Goal: Find specific page/section: Find specific page/section

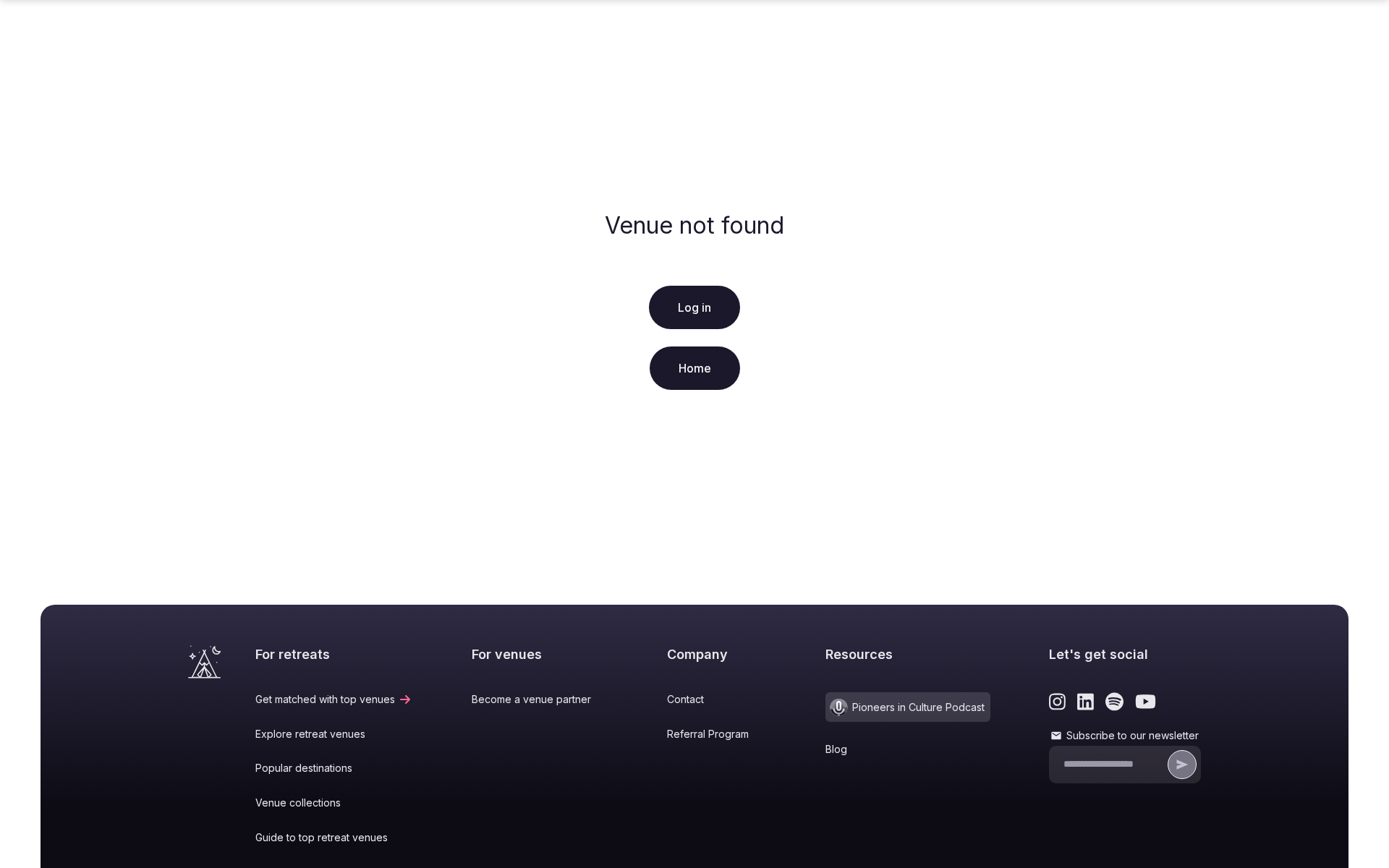
scroll to position [180, 0]
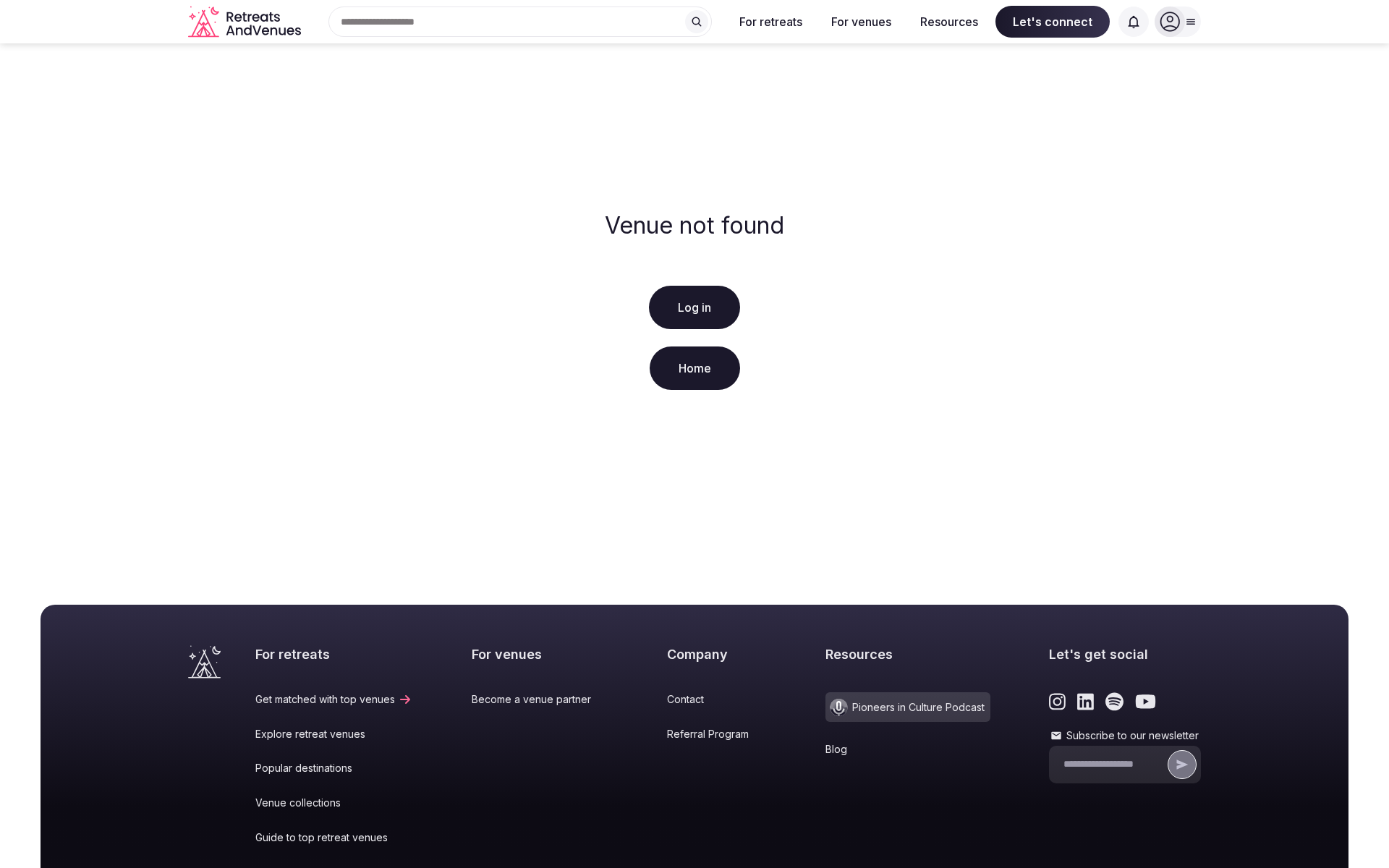
scroll to position [180, 0]
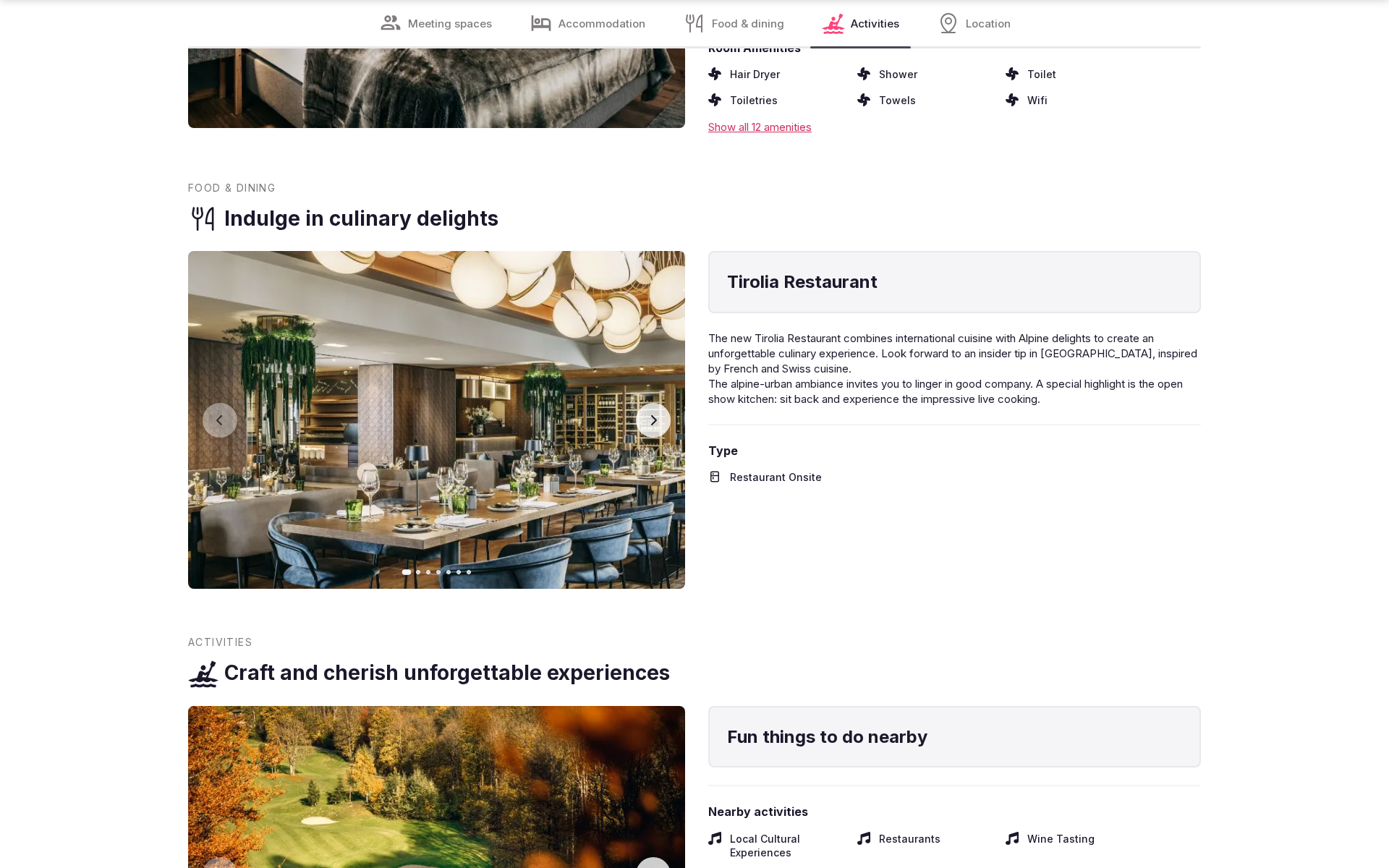
scroll to position [3209, 0]
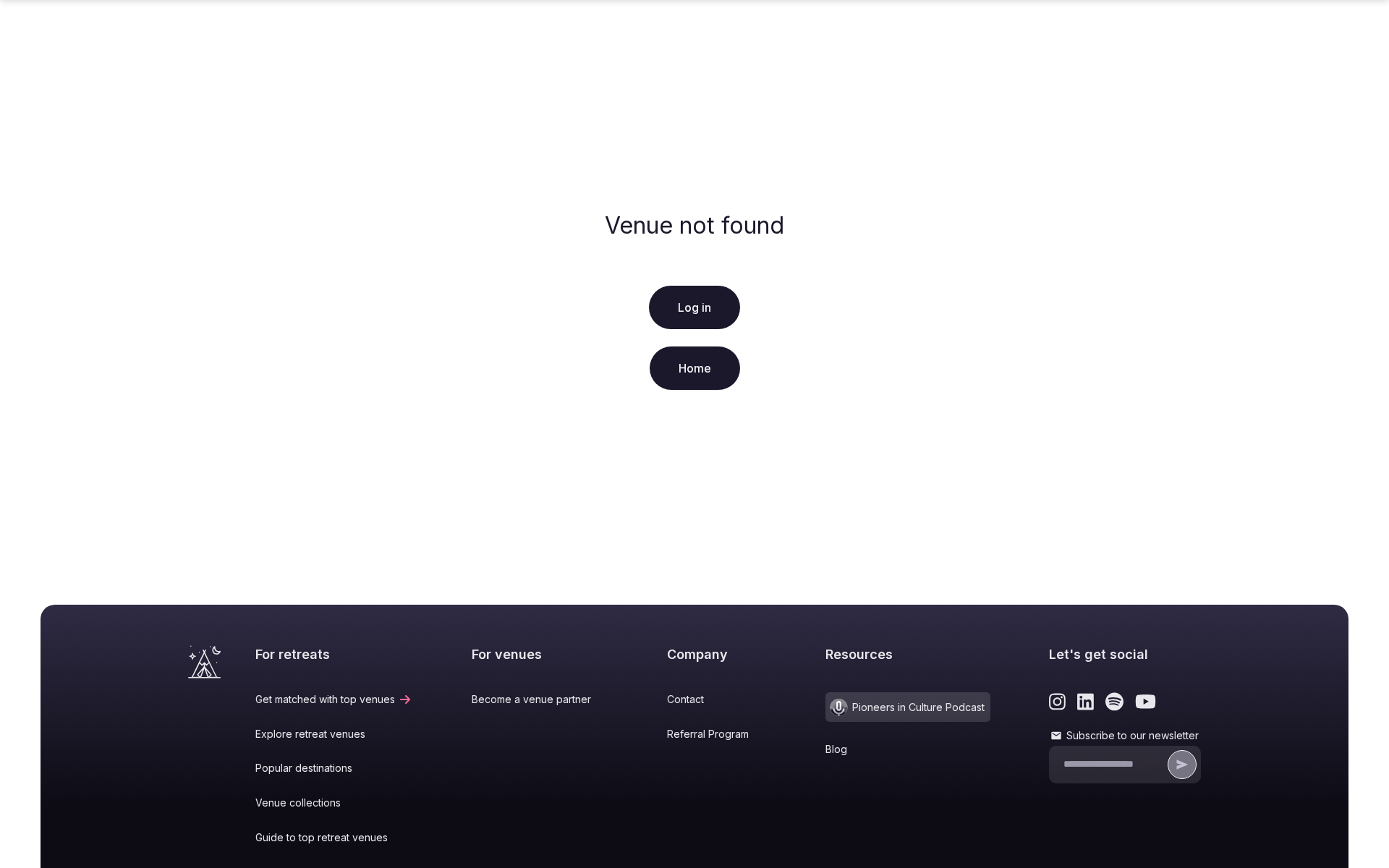
scroll to position [180, 0]
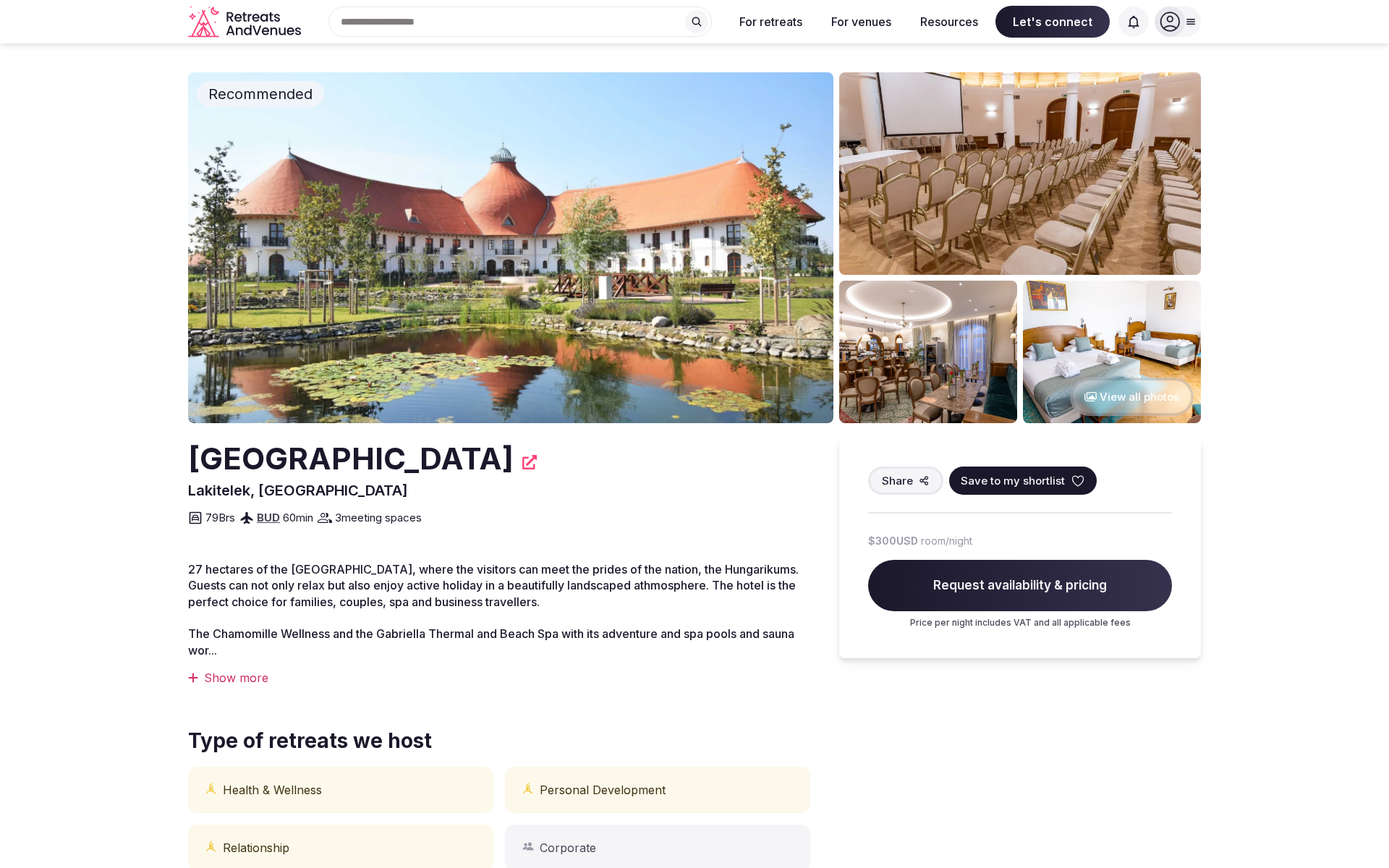
scroll to position [794, 0]
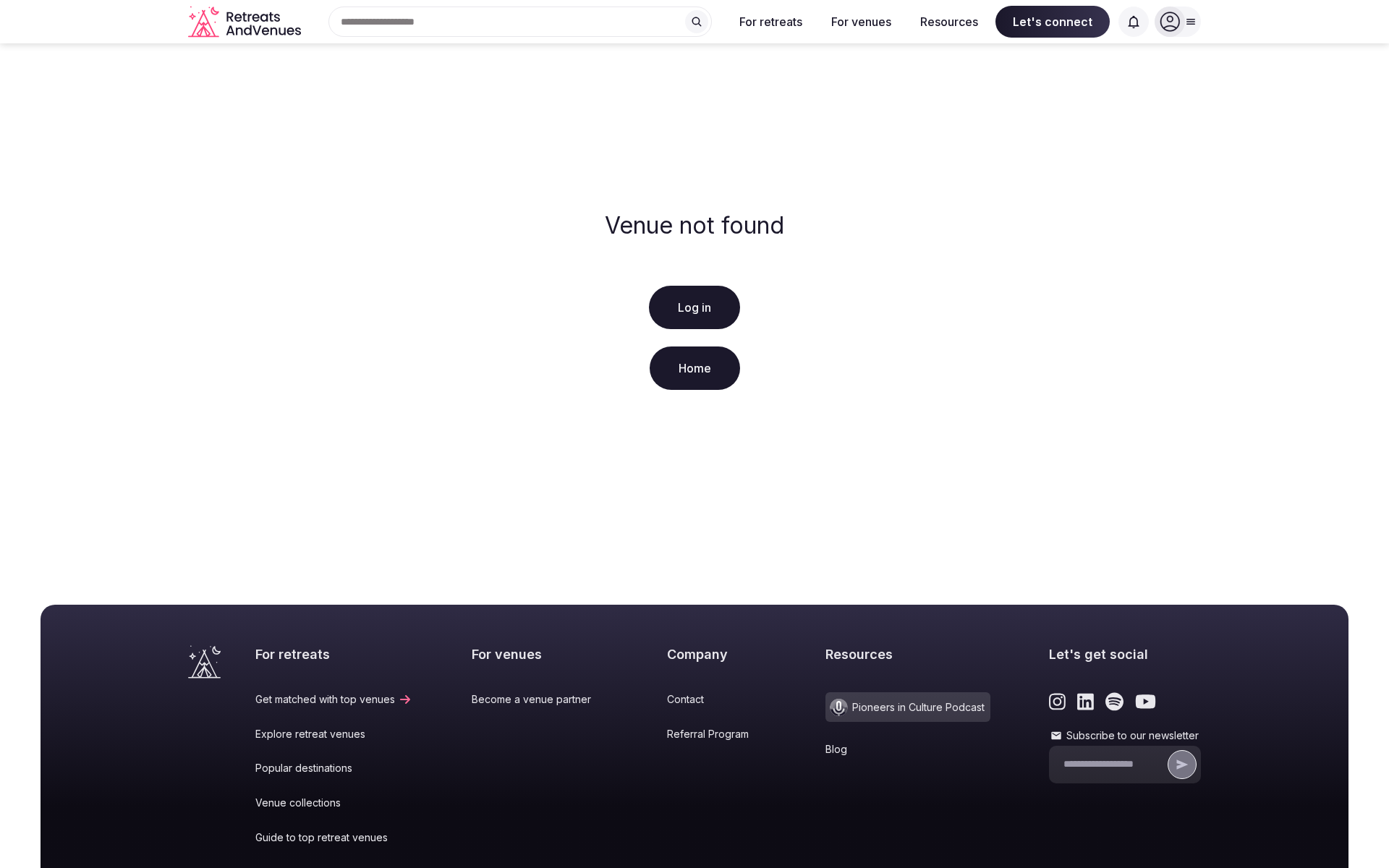
scroll to position [180, 0]
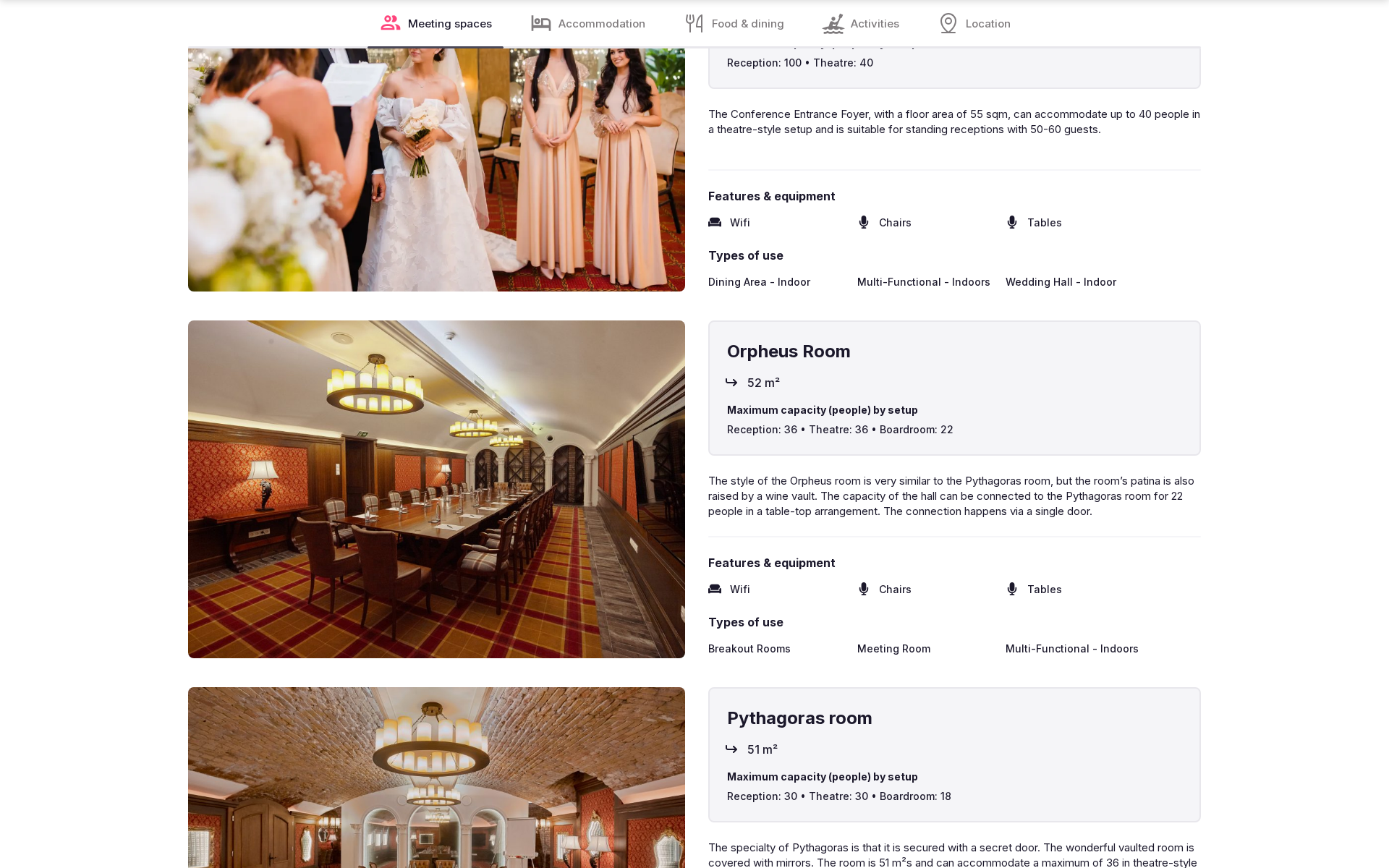
scroll to position [3258, 0]
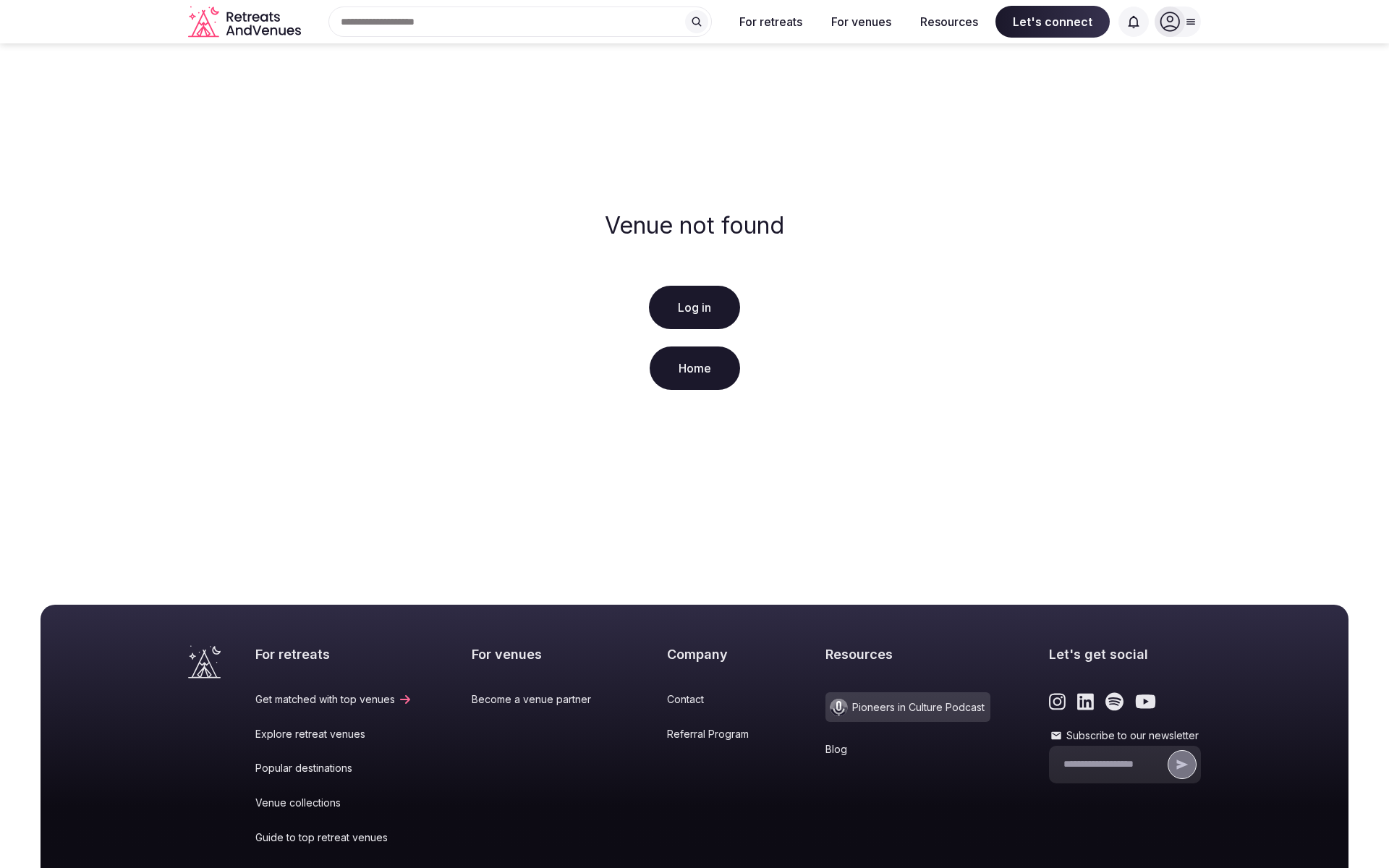
scroll to position [180, 0]
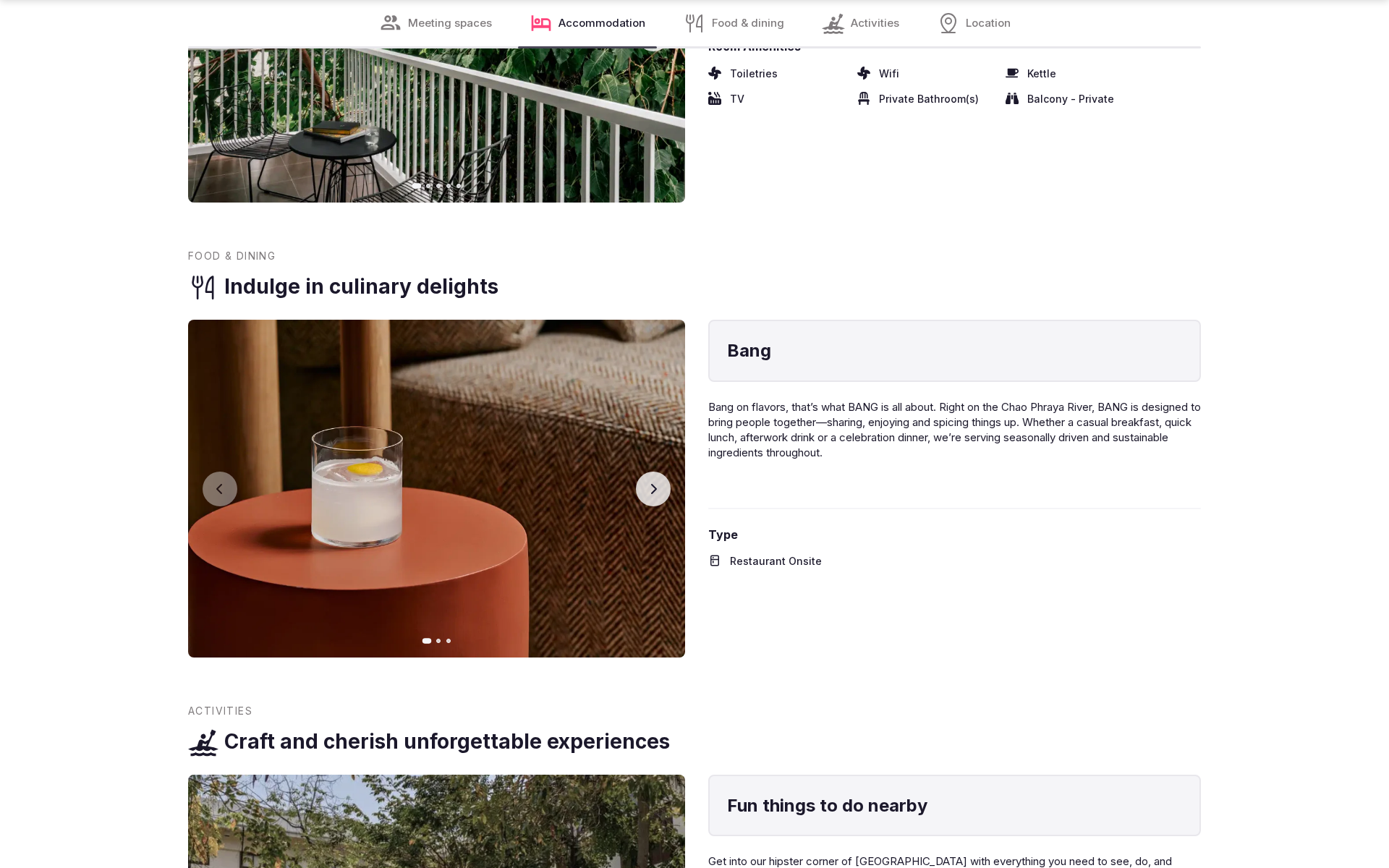
scroll to position [3209, 0]
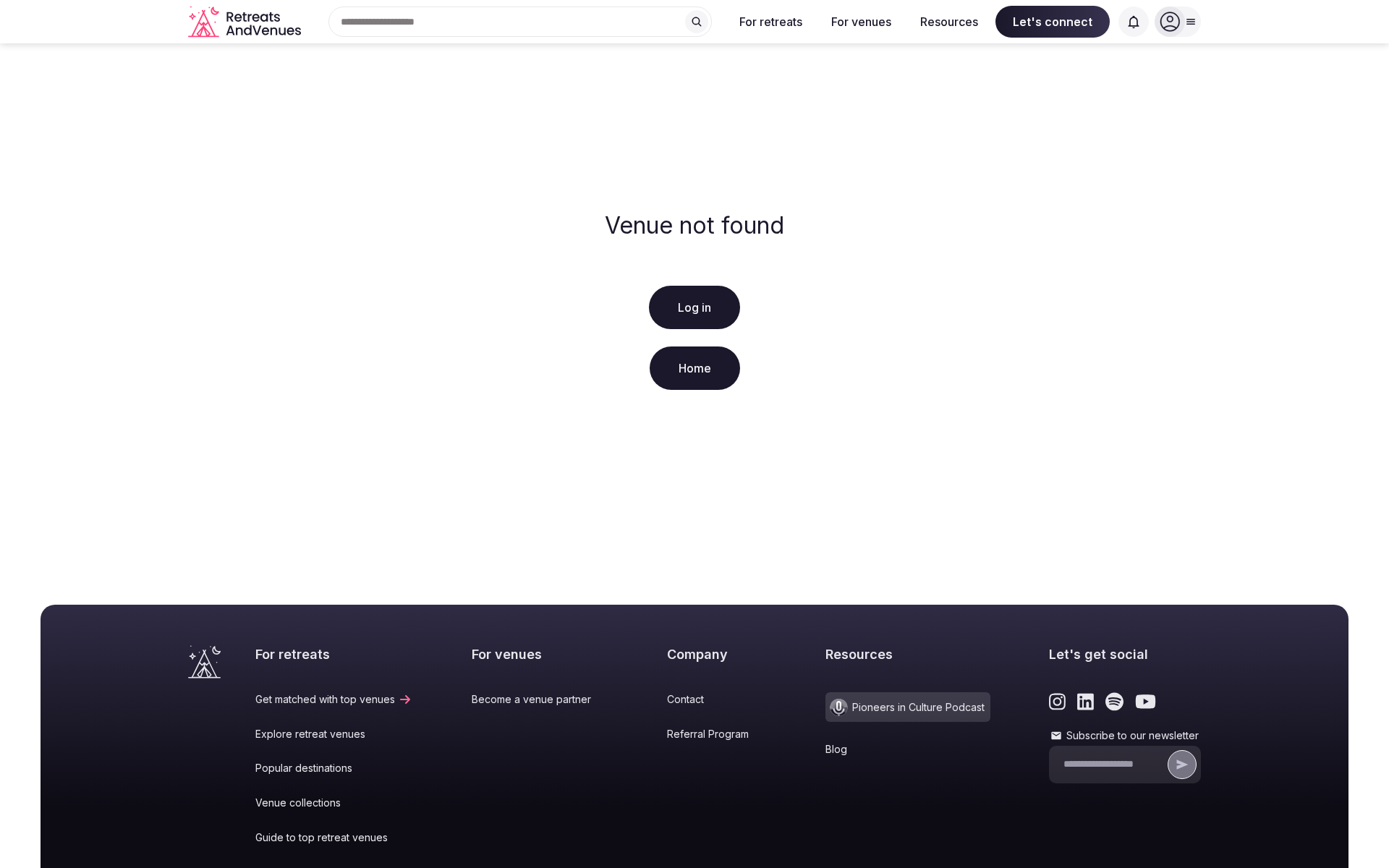
scroll to position [180, 0]
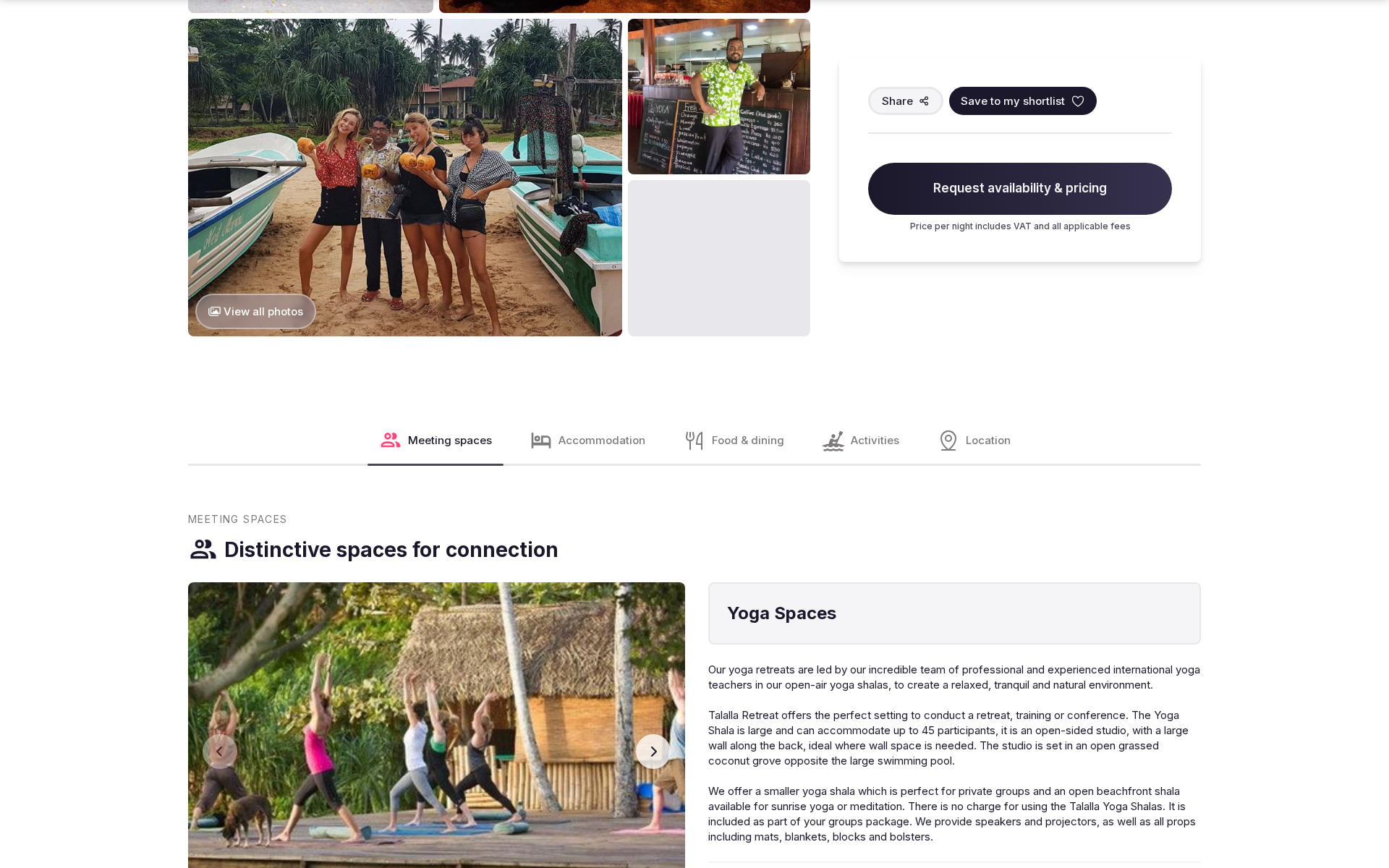
scroll to position [2469, 0]
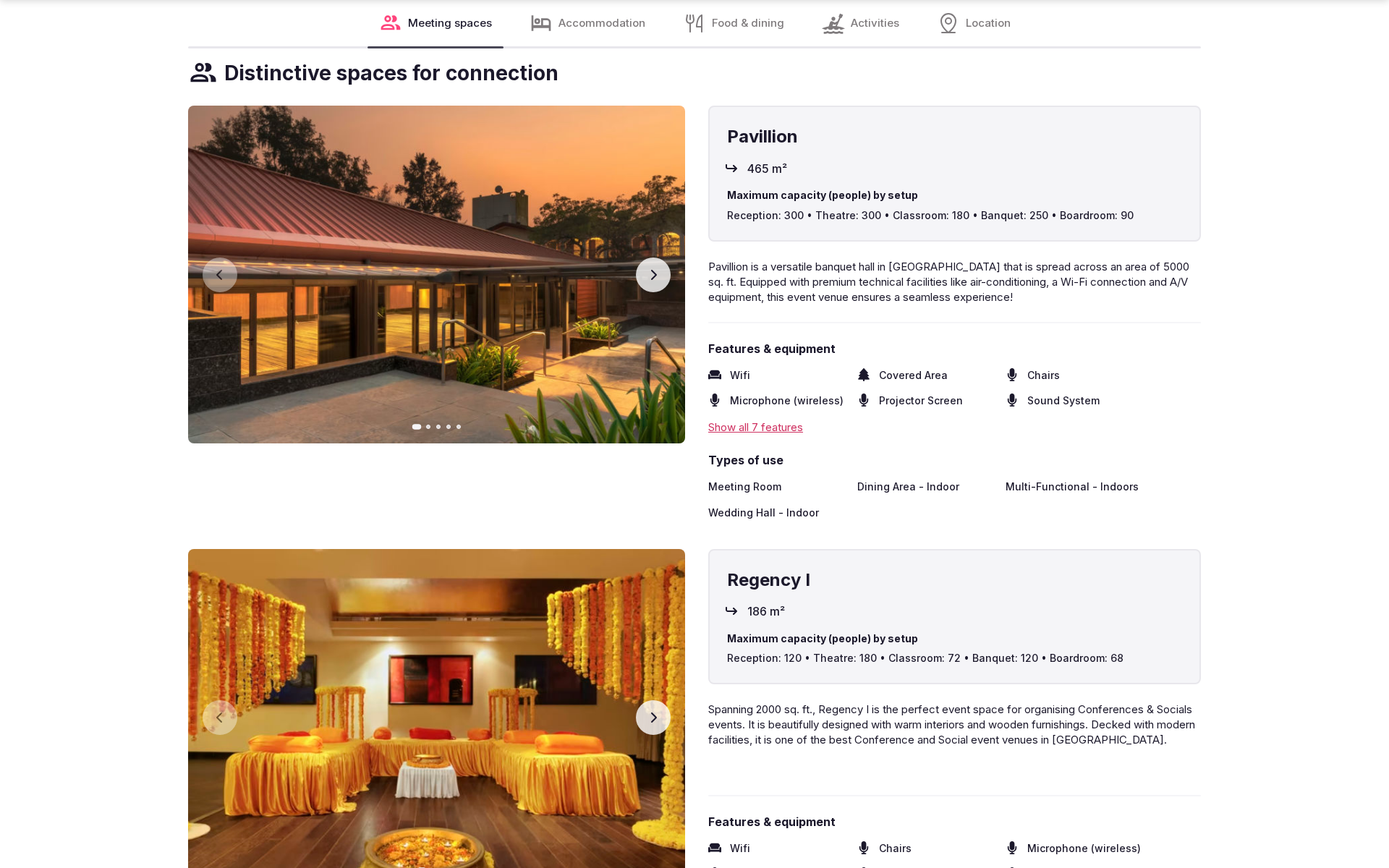
scroll to position [2377, 0]
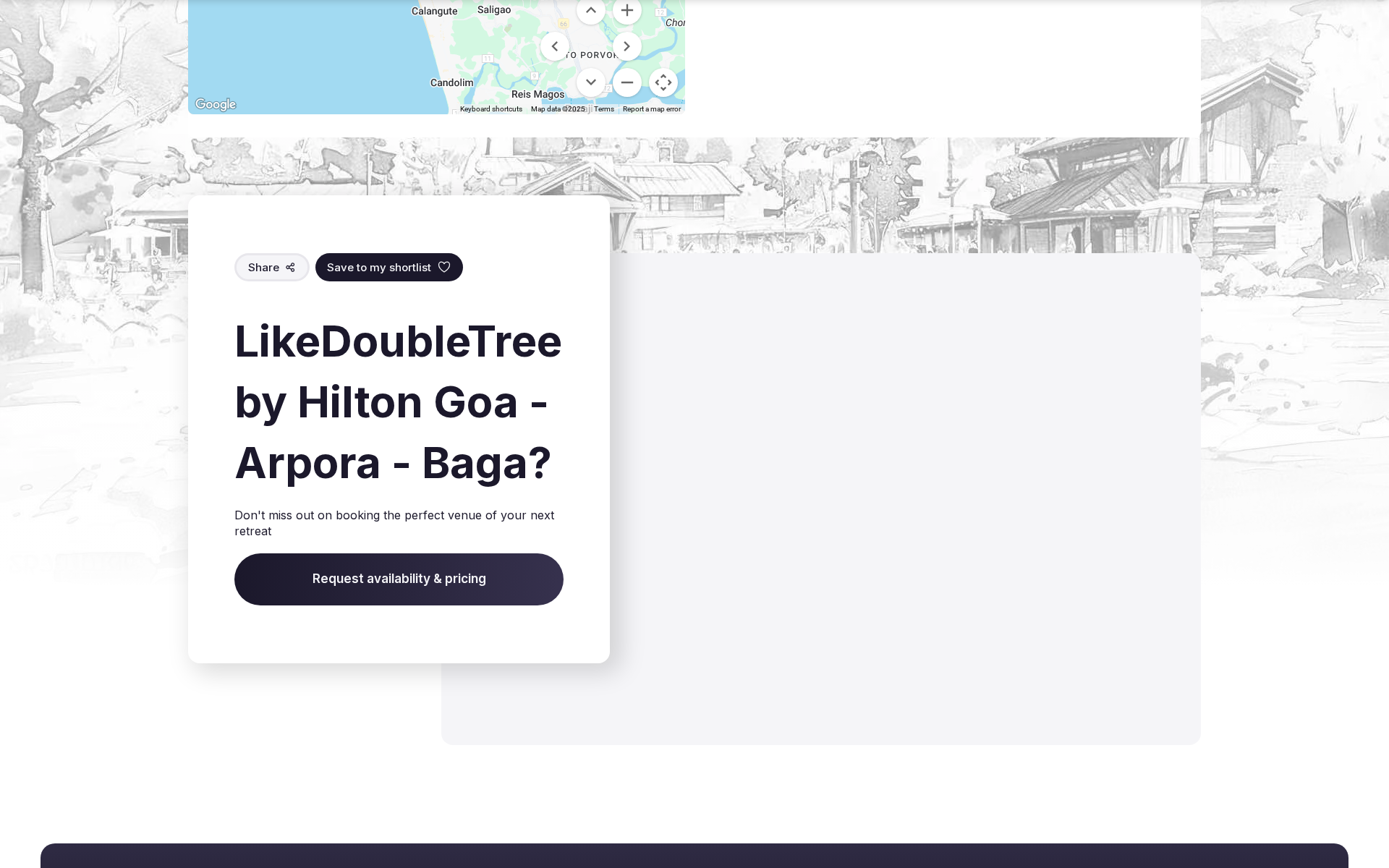
scroll to position [2195, 0]
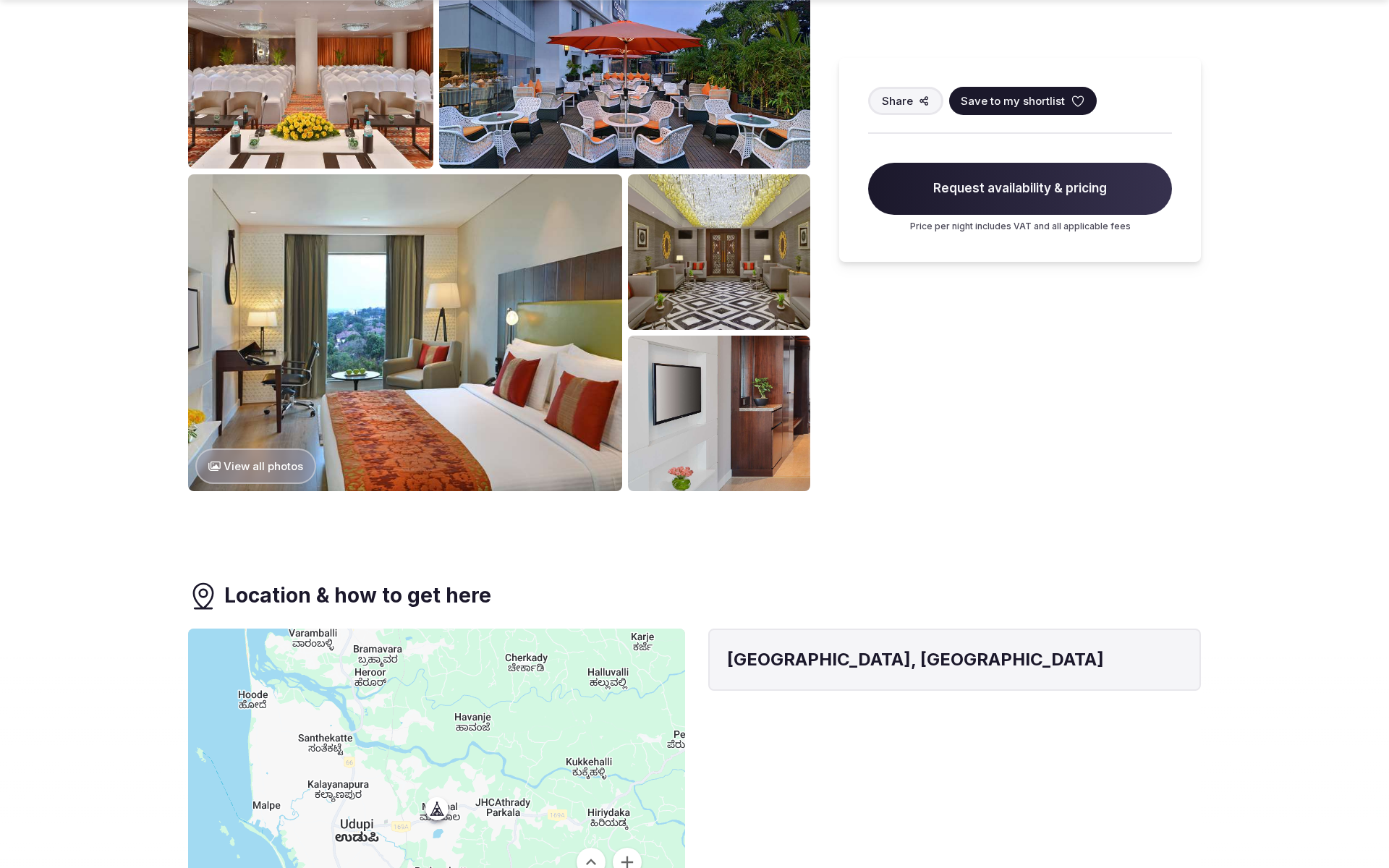
scroll to position [2061, 0]
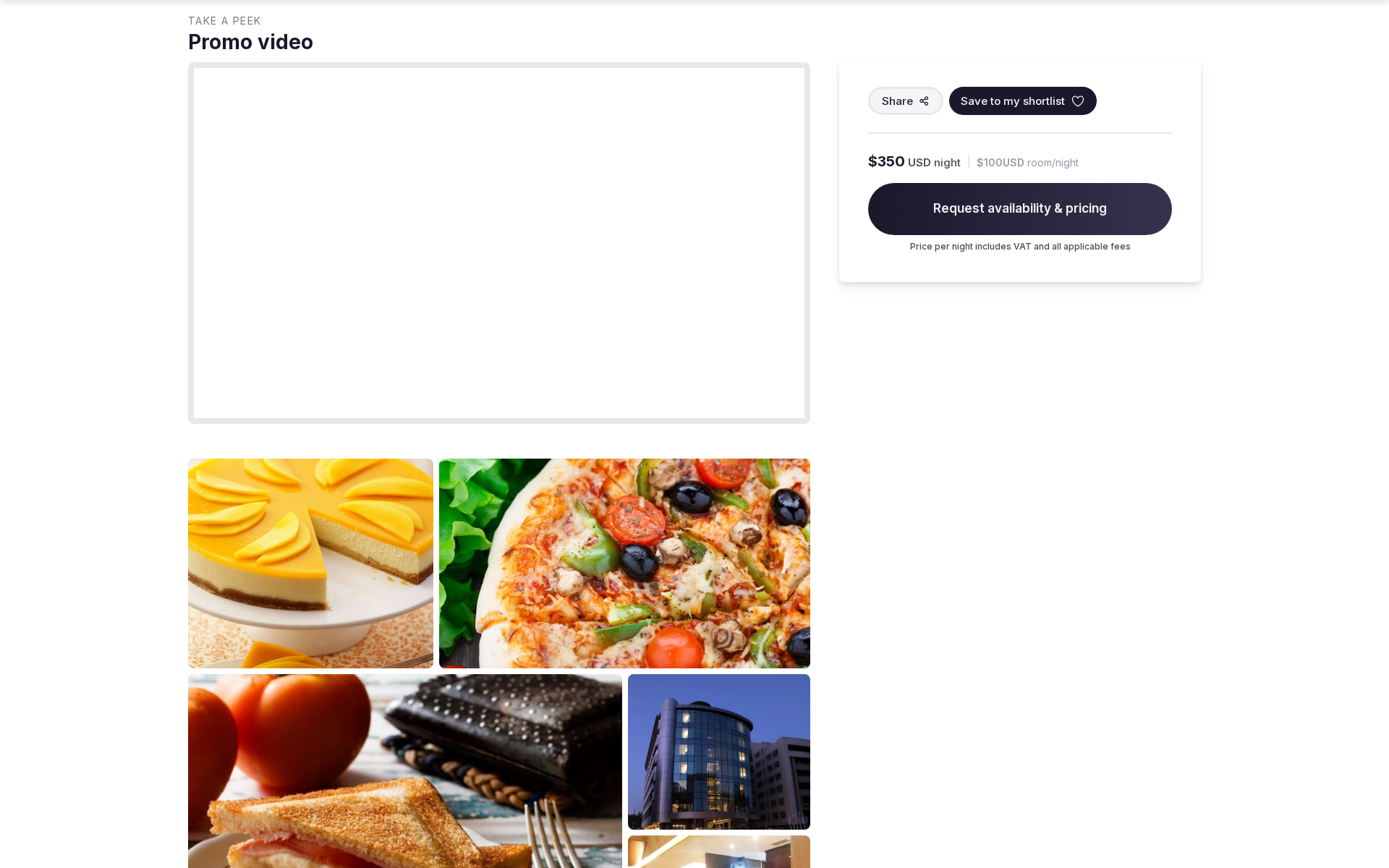
scroll to position [1631, 0]
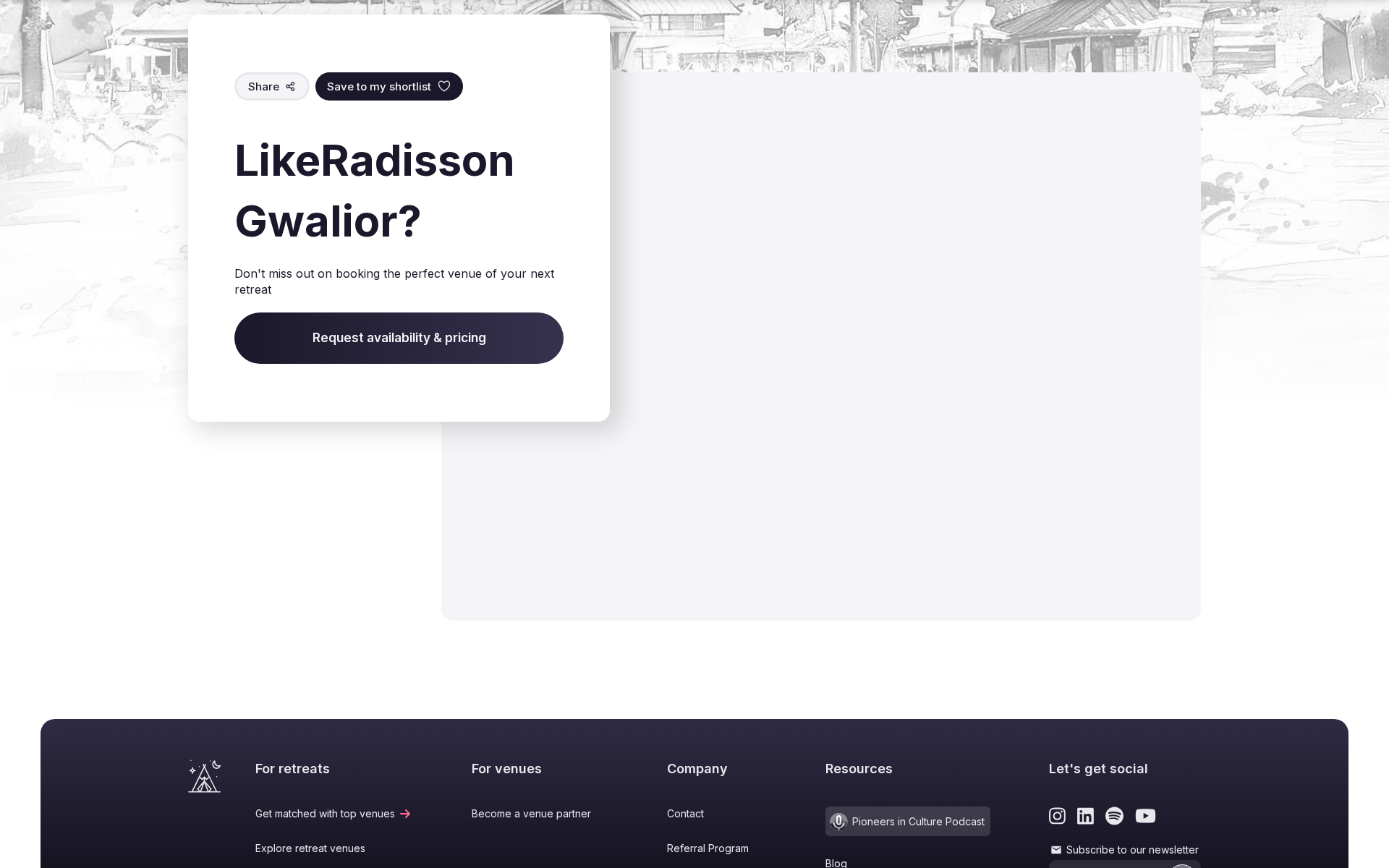
scroll to position [1861, 0]
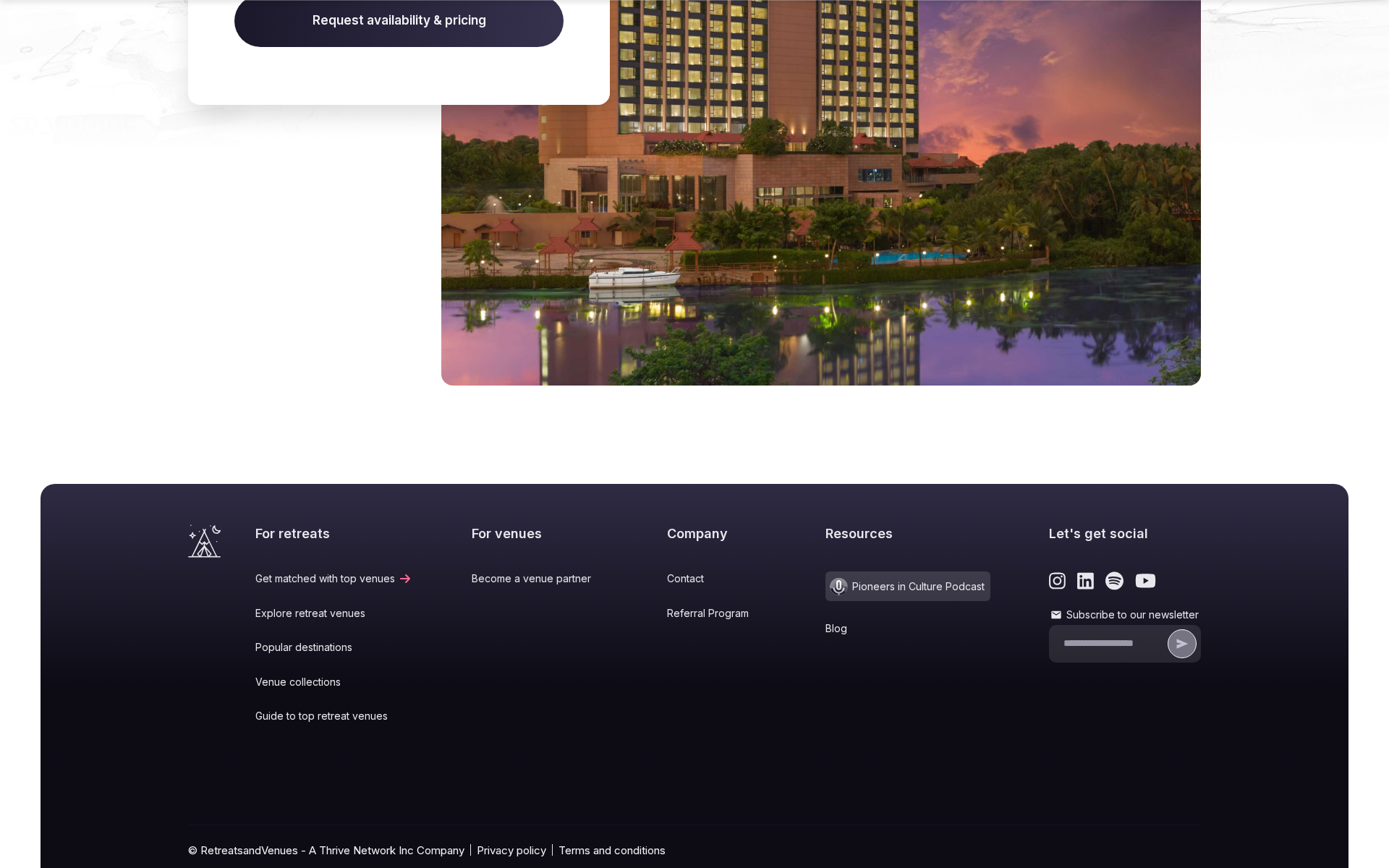
scroll to position [2528, 0]
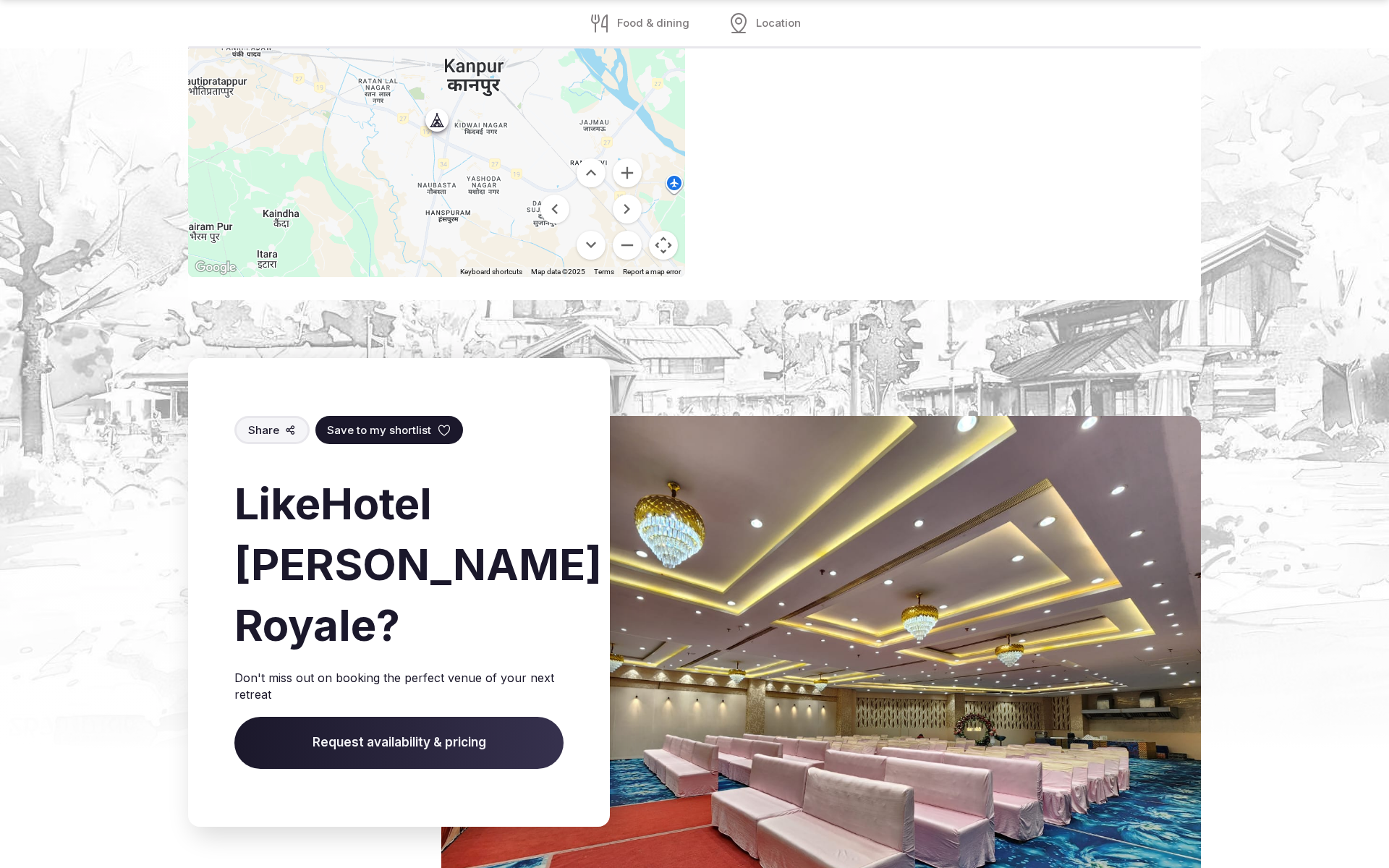
scroll to position [2377, 0]
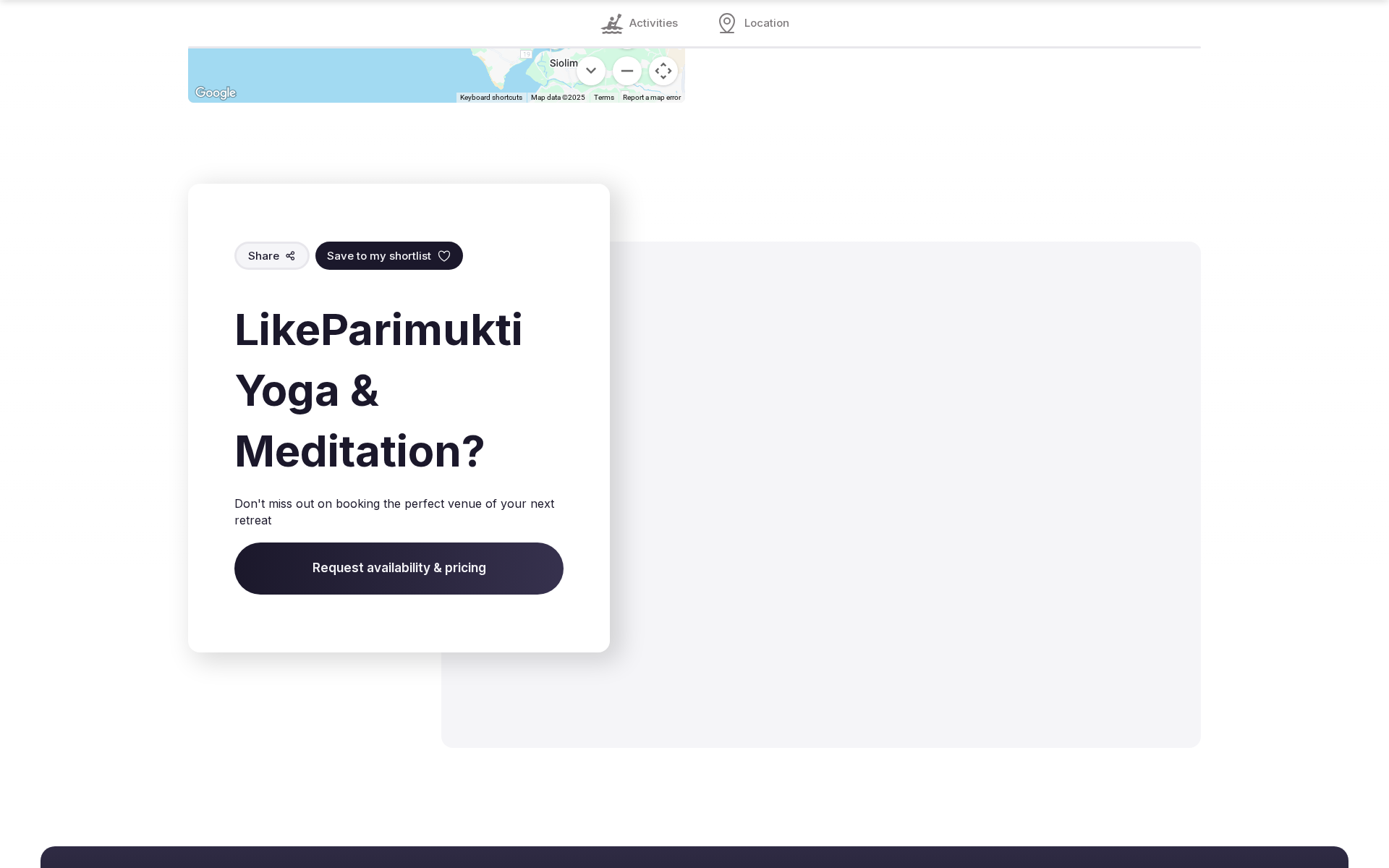
scroll to position [2053, 0]
